Goal: Find specific page/section: Find specific page/section

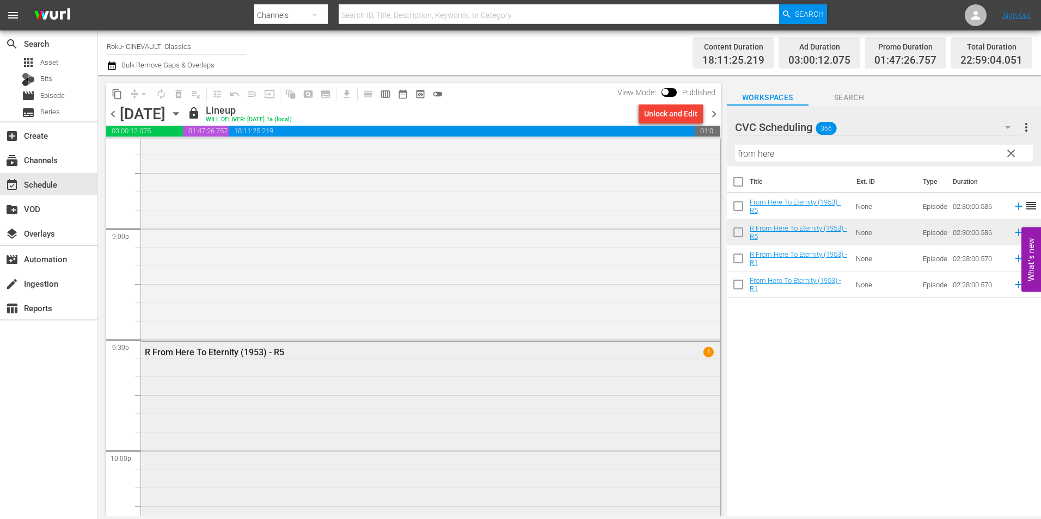
scroll to position [4739, 0]
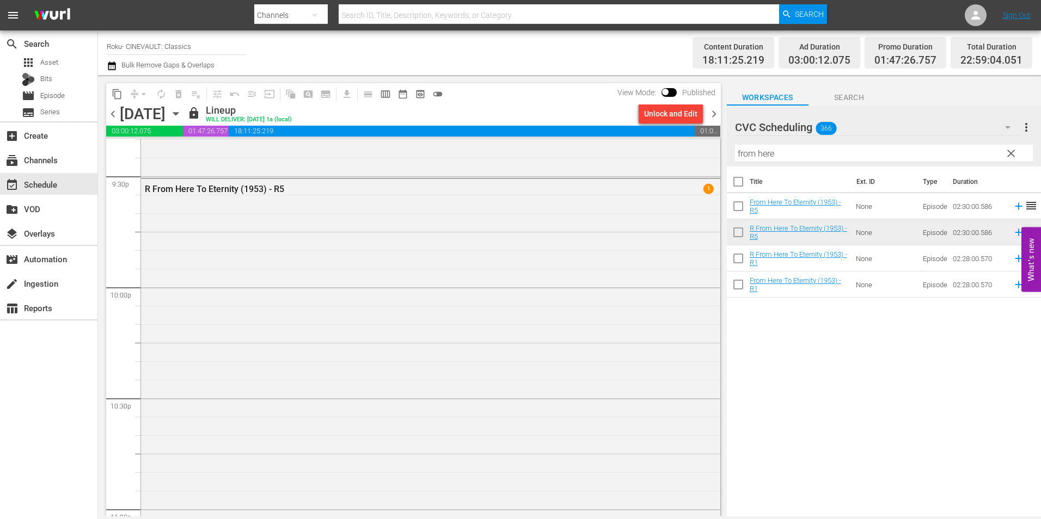
click at [712, 111] on span "chevron_right" at bounding box center [714, 114] width 14 height 14
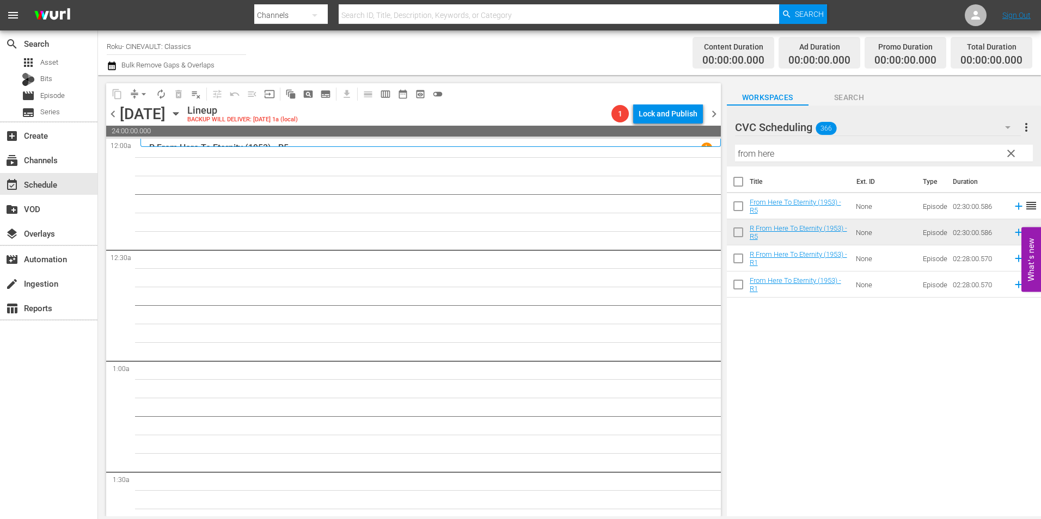
click at [117, 110] on span "chevron_left" at bounding box center [113, 114] width 14 height 14
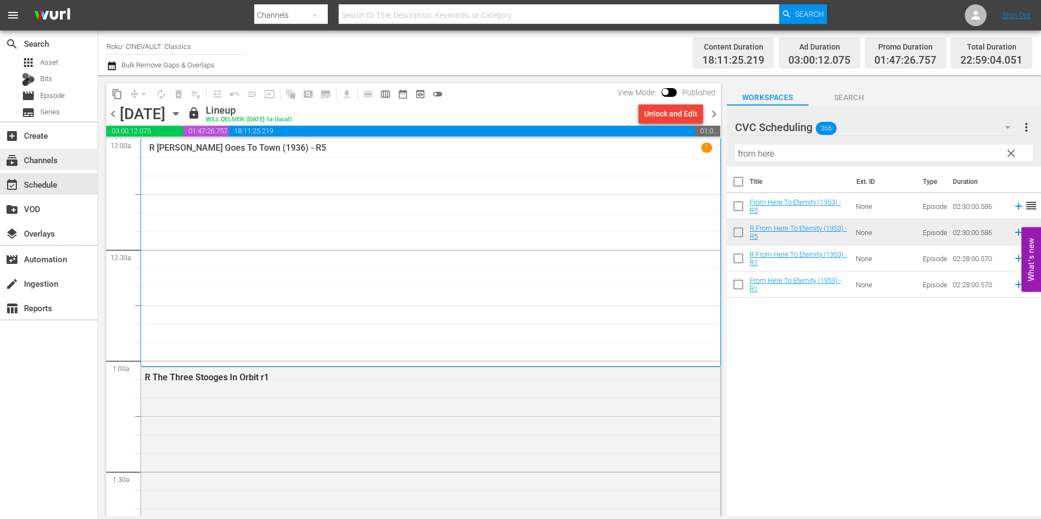
click at [68, 159] on div "subscriptions Channels" at bounding box center [48, 160] width 97 height 22
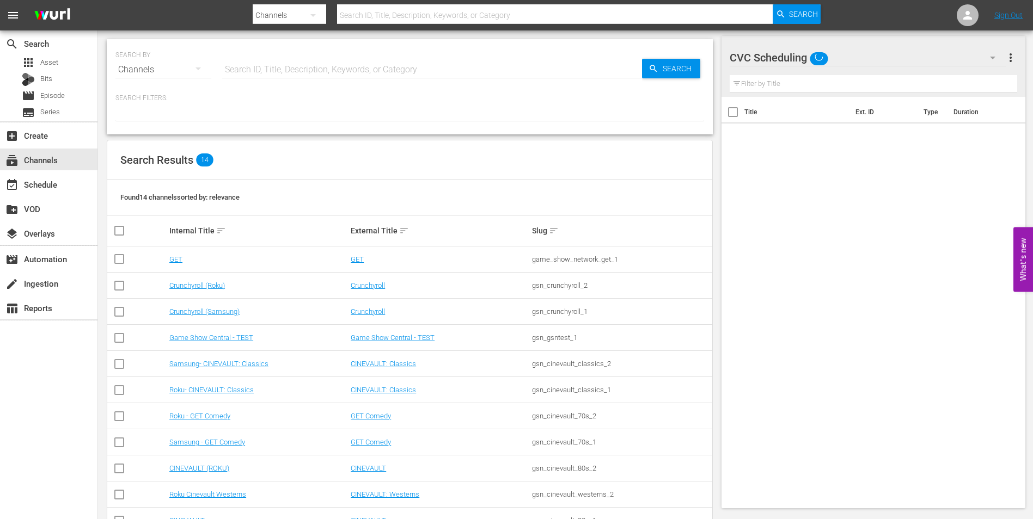
scroll to position [54, 0]
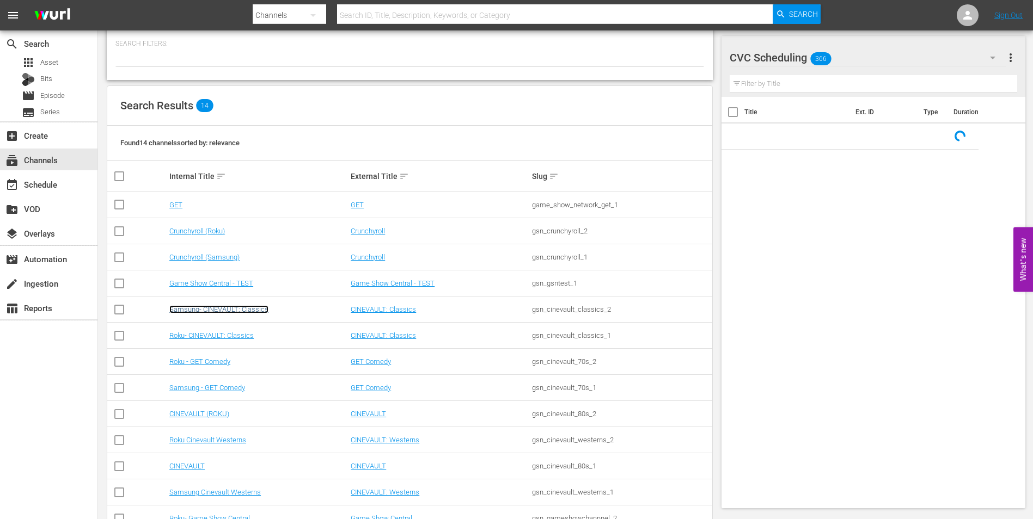
click at [212, 311] on link "Samsung- CINEVAULT: Classics" at bounding box center [218, 309] width 99 height 8
